Goal: Information Seeking & Learning: Find specific fact

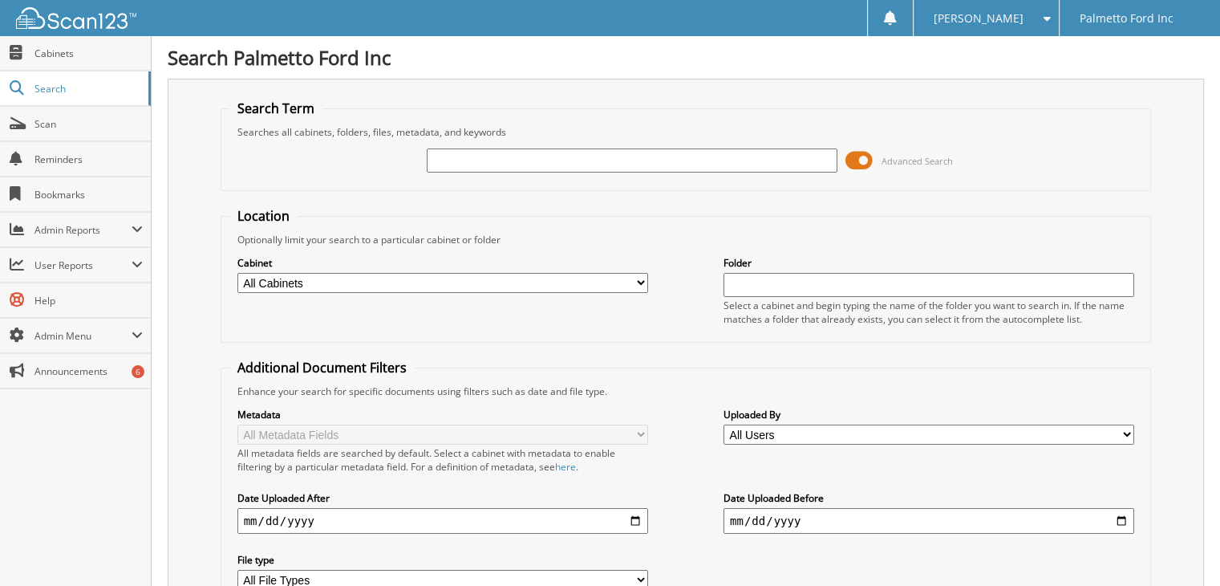
click at [531, 159] on input "text" at bounding box center [632, 160] width 411 height 24
type input "601585"
drag, startPoint x: 561, startPoint y: 164, endPoint x: 359, endPoint y: 147, distance: 202.1
click at [359, 147] on div "601585 Advanced Search" at bounding box center [686, 160] width 914 height 43
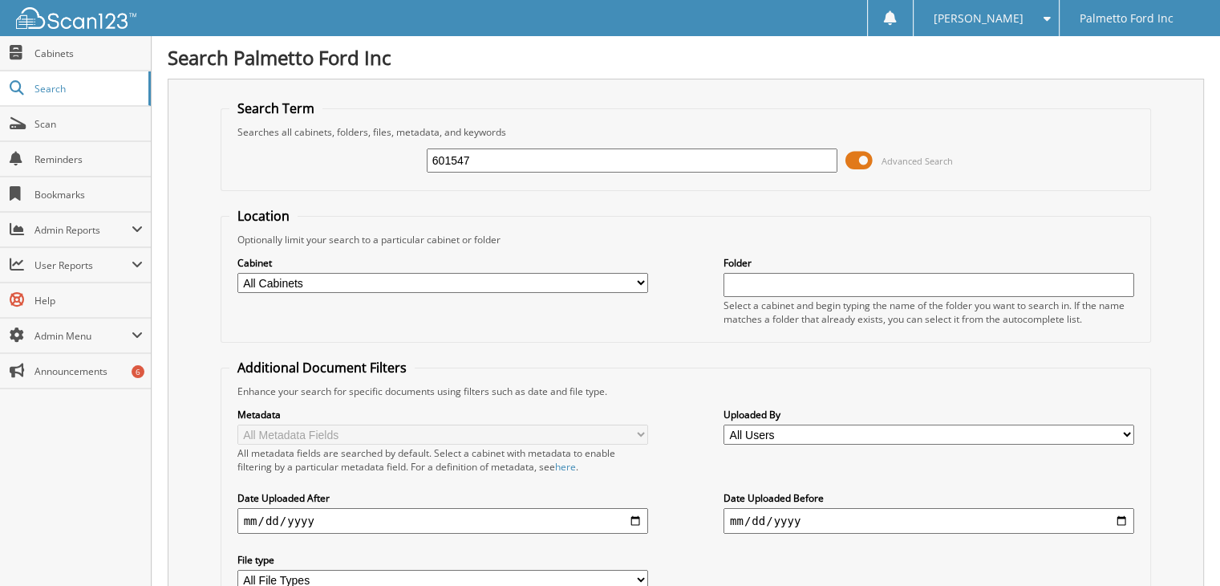
type input "601547"
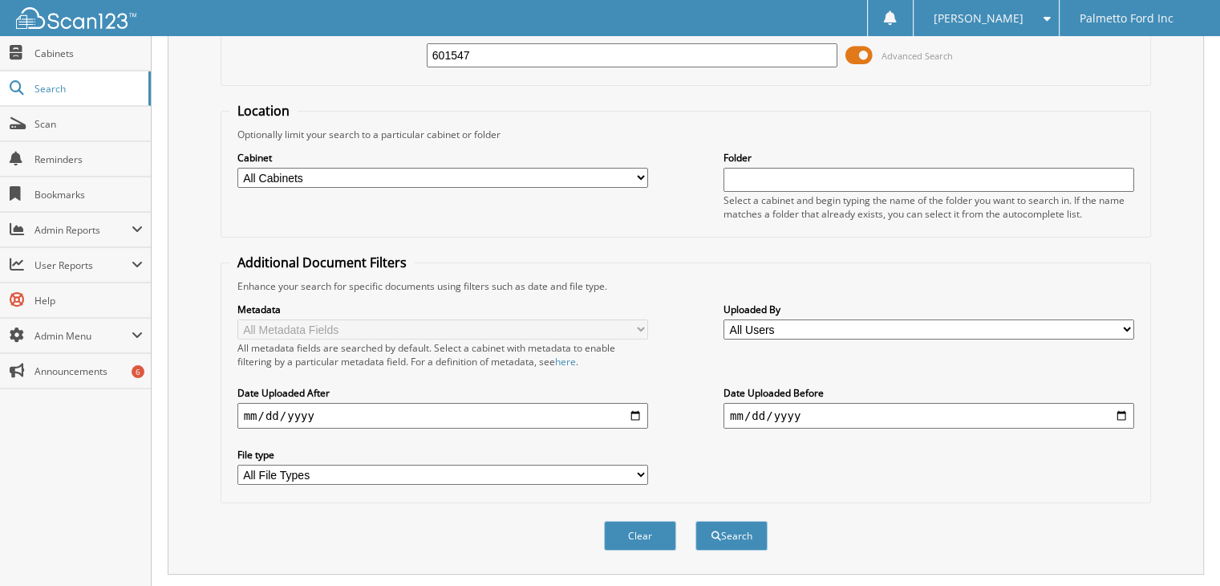
scroll to position [185, 0]
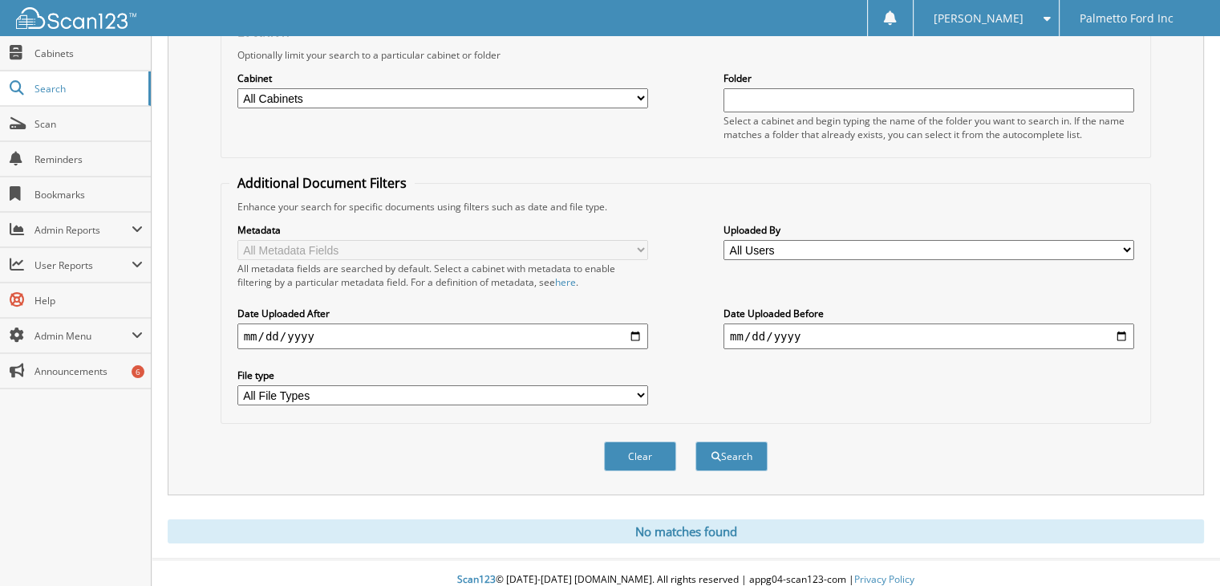
click at [392, 89] on select "All Cabinets 2017 FORD DEALS 2018 FORD DEALS 2021 Accounts Payable 2021 BODY SH…" at bounding box center [442, 98] width 411 height 20
click at [730, 164] on div "Location Optionally limit your search to a particular cabinet or folder Cabinet…" at bounding box center [686, 222] width 931 height 401
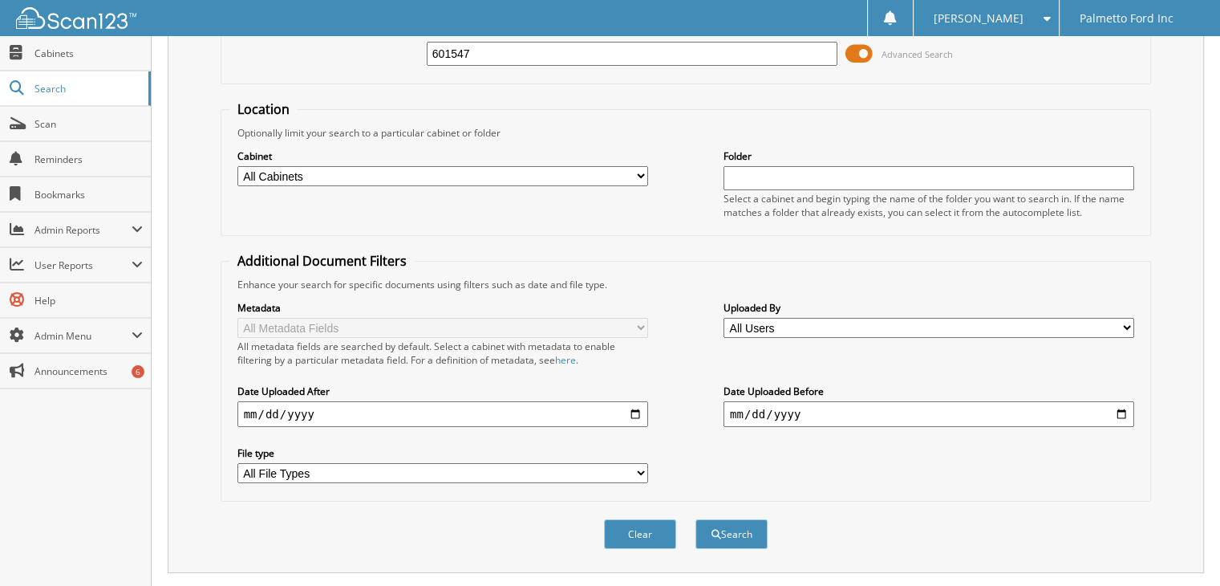
scroll to position [0, 0]
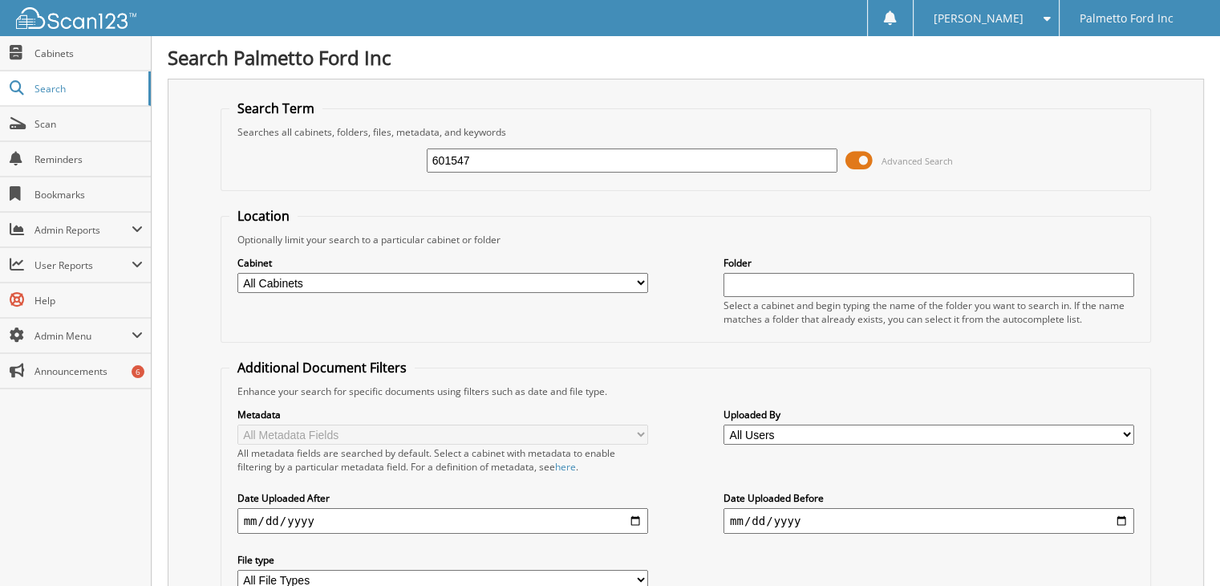
drag, startPoint x: 535, startPoint y: 166, endPoint x: 344, endPoint y: 158, distance: 191.1
click at [344, 158] on div "601547 Advanced Search" at bounding box center [686, 160] width 914 height 43
type input "601551"
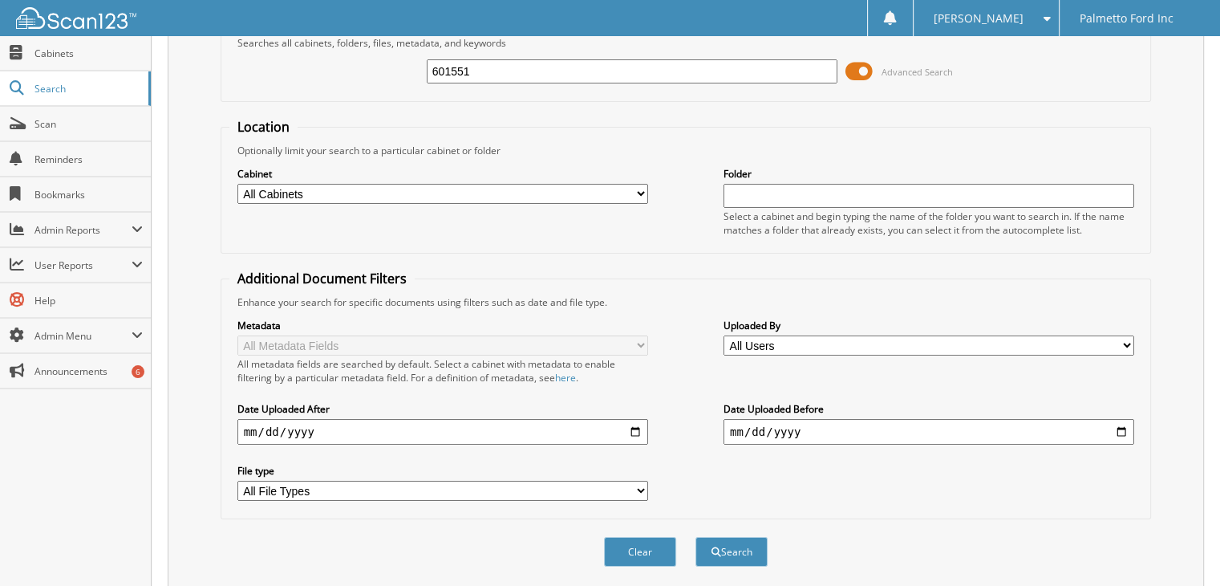
scroll to position [185, 0]
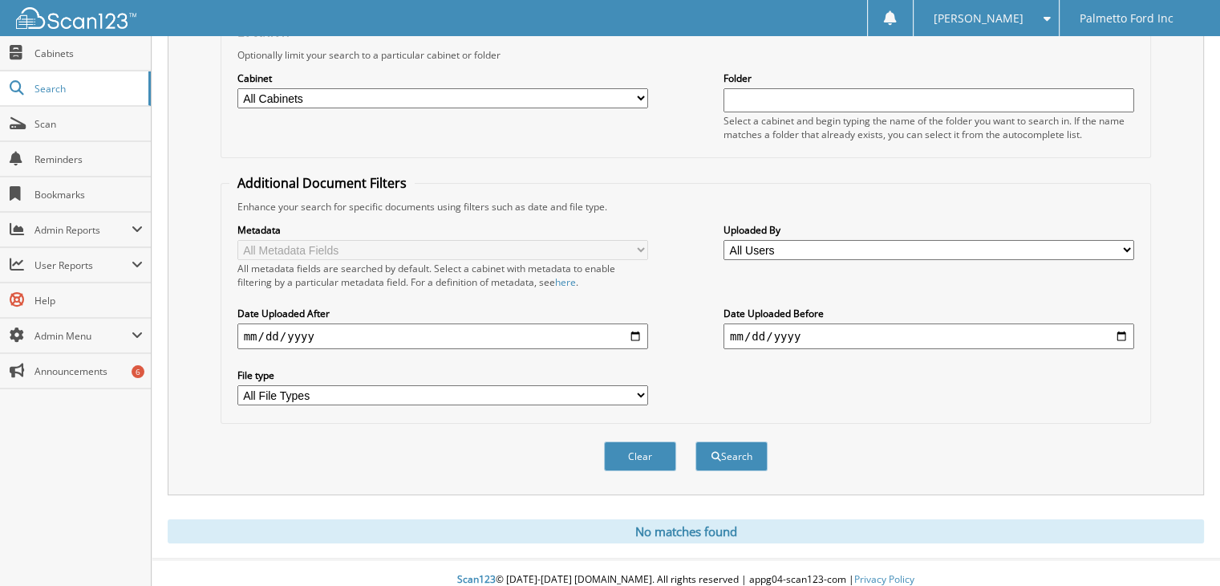
click at [887, 402] on fieldset "Additional Document Filters Enhance your search for specific documents using fi…" at bounding box center [686, 299] width 931 height 250
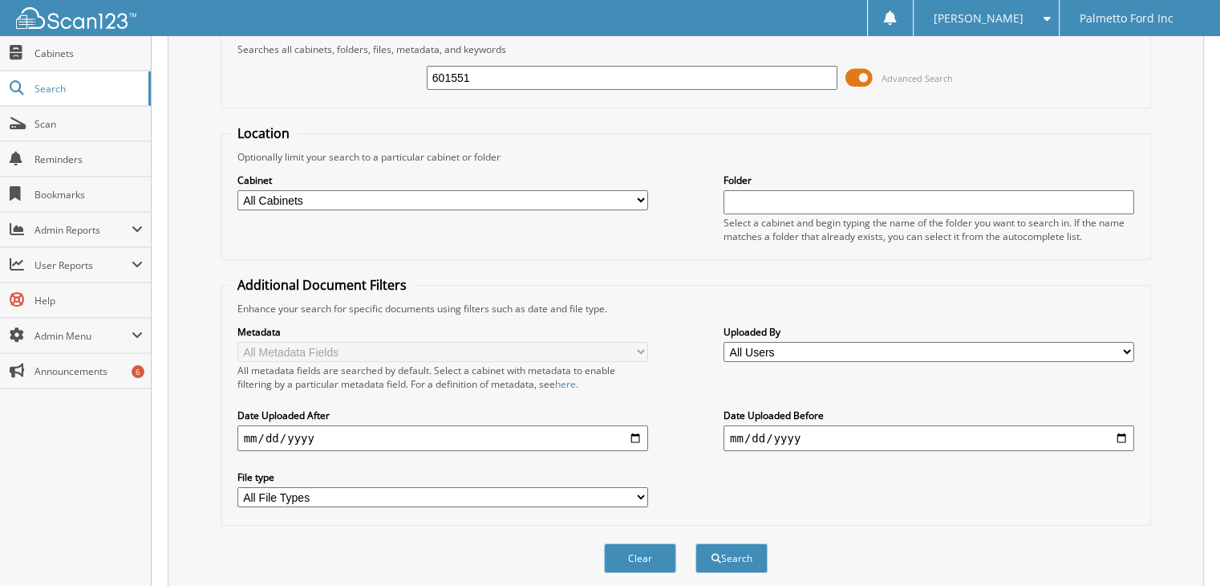
scroll to position [0, 0]
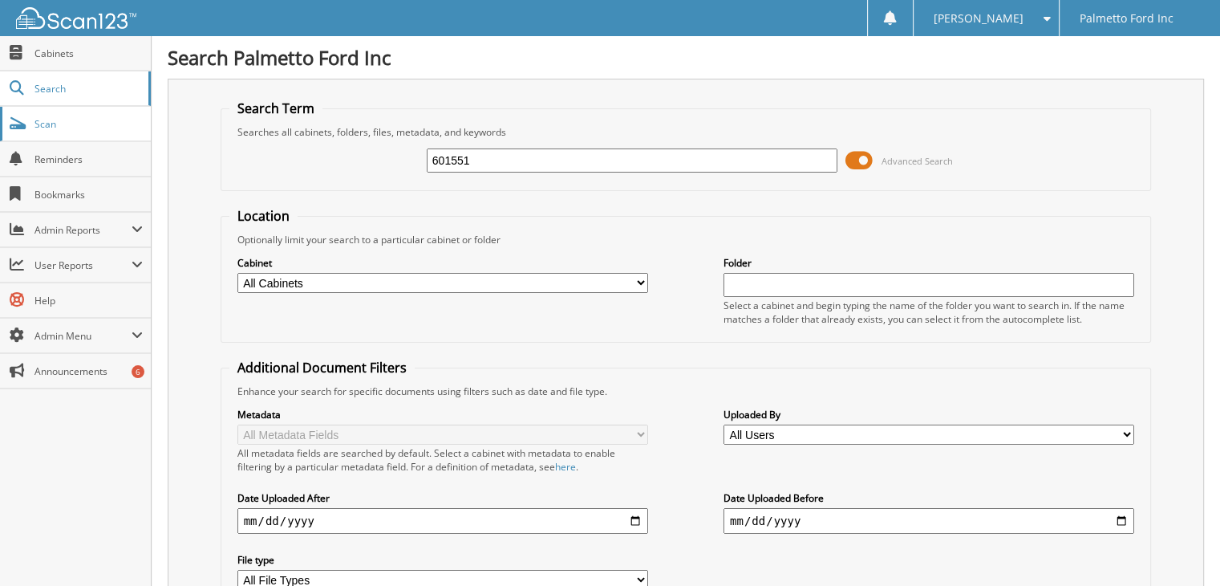
click at [45, 121] on span "Scan" at bounding box center [88, 124] width 108 height 14
